Goal: Entertainment & Leisure: Consume media (video, audio)

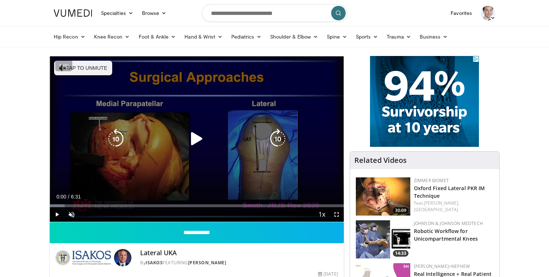
click at [196, 137] on icon "Video Player" at bounding box center [197, 139] width 20 height 20
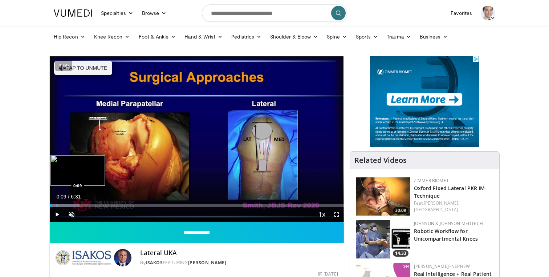
click at [57, 206] on div "Progress Bar" at bounding box center [57, 205] width 1 height 3
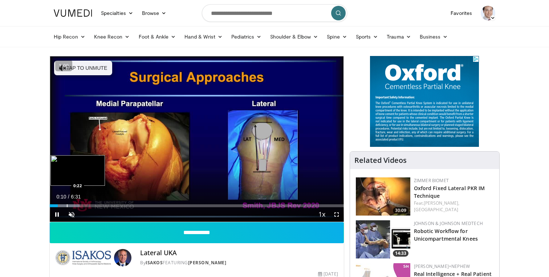
click at [67, 204] on div "Progress Bar" at bounding box center [67, 205] width 1 height 3
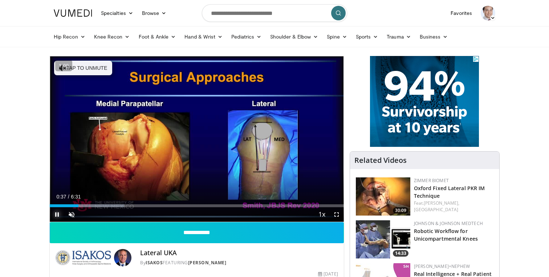
click at [58, 214] on span "Video Player" at bounding box center [57, 214] width 15 height 15
click at [61, 206] on div "Loaded : 25.34% 0:38 0:14" at bounding box center [197, 205] width 294 height 3
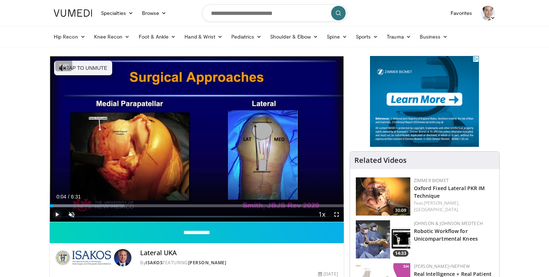
drag, startPoint x: 61, startPoint y: 206, endPoint x: 53, endPoint y: 207, distance: 7.8
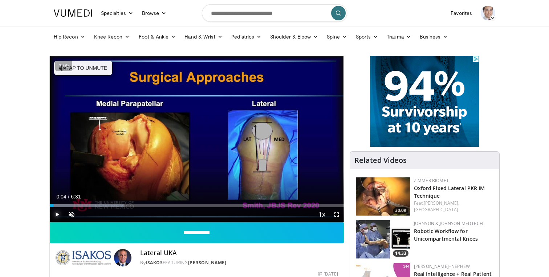
click at [53, 207] on div "Current Time 0:04 / Duration 6:31 Play Skip Backward Skip Forward Unmute Loaded…" at bounding box center [197, 214] width 294 height 15
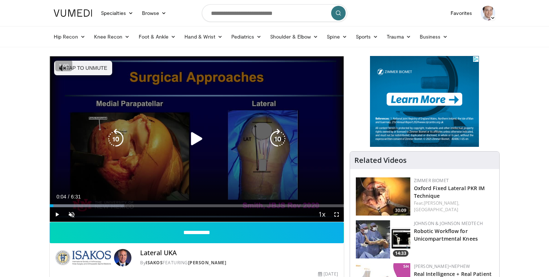
click at [195, 141] on icon "Video Player" at bounding box center [197, 139] width 20 height 20
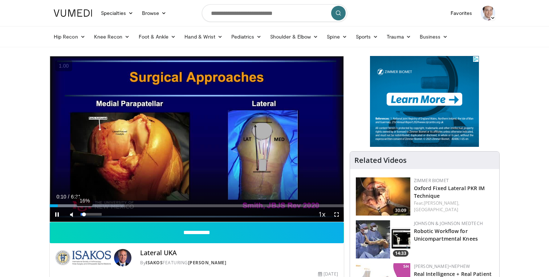
click at [84, 213] on div "16%" at bounding box center [91, 214] width 21 height 3
drag, startPoint x: 89, startPoint y: 213, endPoint x: 96, endPoint y: 213, distance: 6.9
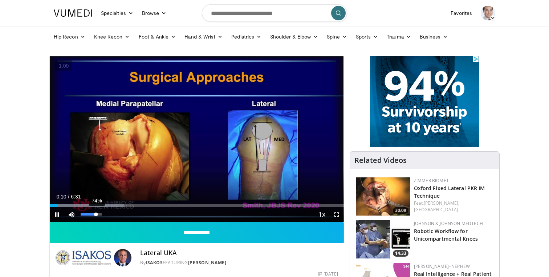
click at [96, 213] on div "74%" at bounding box center [91, 214] width 21 height 3
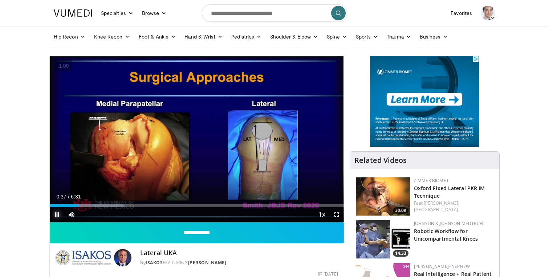
click at [60, 215] on span "Video Player" at bounding box center [57, 214] width 15 height 15
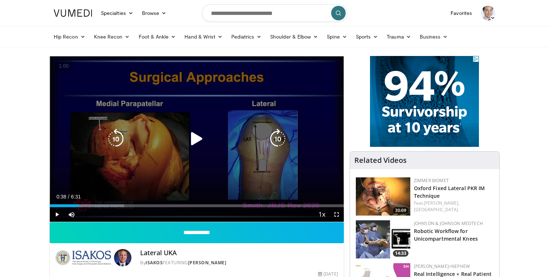
click at [198, 138] on icon "Video Player" at bounding box center [197, 139] width 20 height 20
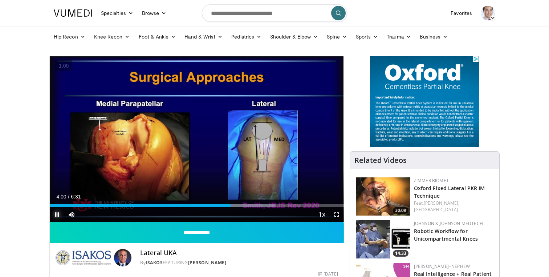
click at [58, 212] on span "Video Player" at bounding box center [57, 214] width 15 height 15
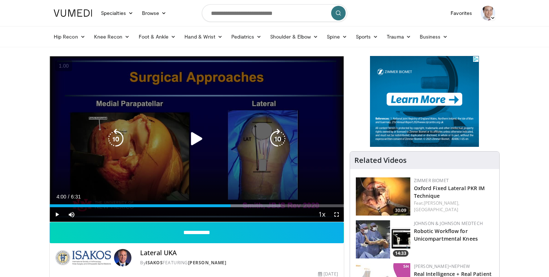
click at [197, 137] on icon "Video Player" at bounding box center [197, 139] width 20 height 20
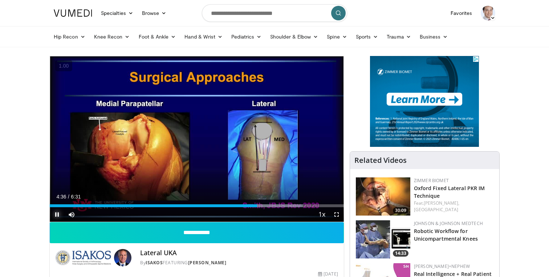
click at [59, 214] on span "Video Player" at bounding box center [57, 214] width 15 height 15
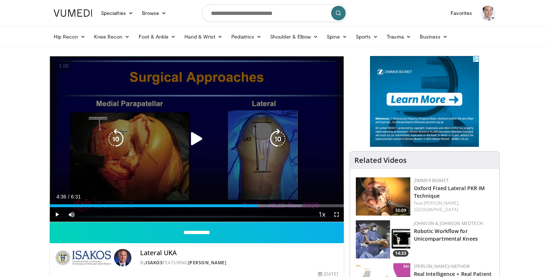
click at [195, 137] on icon "Video Player" at bounding box center [197, 139] width 20 height 20
